Goal: Information Seeking & Learning: Learn about a topic

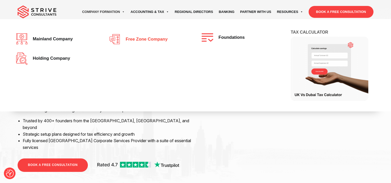
click at [129, 38] on span "Free zone company" at bounding box center [145, 39] width 44 height 5
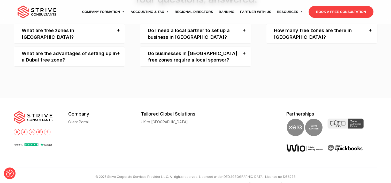
scroll to position [1111, 0]
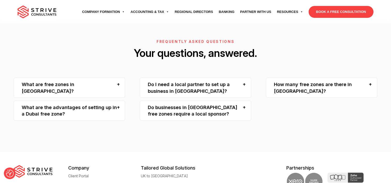
click at [36, 13] on img at bounding box center [37, 11] width 39 height 13
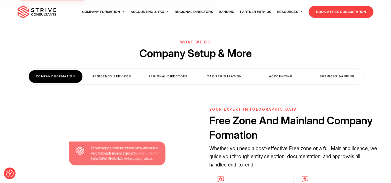
scroll to position [155, 0]
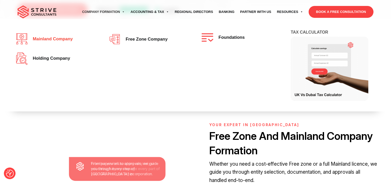
click at [59, 40] on span "Mainland company" at bounding box center [51, 39] width 43 height 5
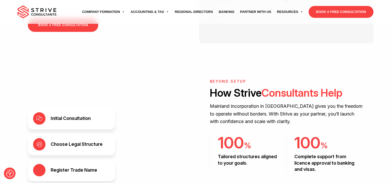
scroll to position [440, 0]
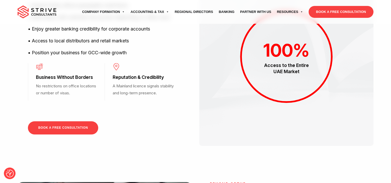
click at [43, 10] on img at bounding box center [37, 11] width 39 height 13
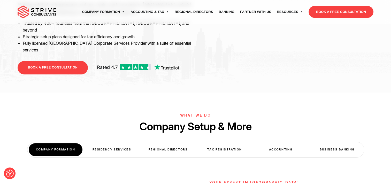
scroll to position [103, 0]
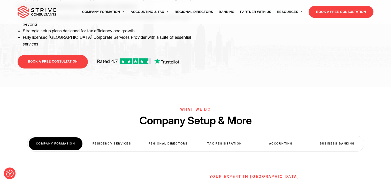
click at [210, 137] on div "Tax Registration" at bounding box center [225, 143] width 54 height 13
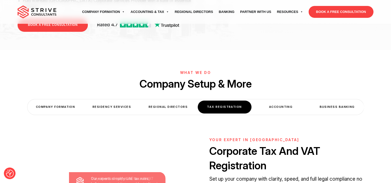
scroll to position [129, 0]
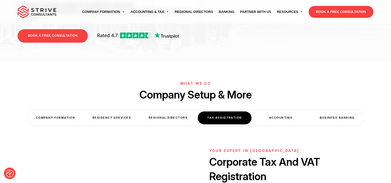
click at [271, 111] on div "Accounting" at bounding box center [281, 117] width 54 height 13
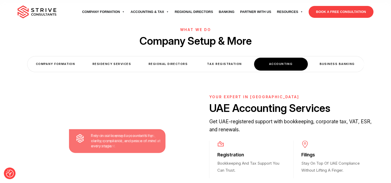
scroll to position [155, 0]
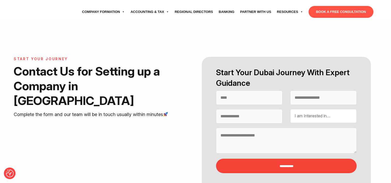
select select "Contact form"
